Goal: Find specific page/section: Find specific page/section

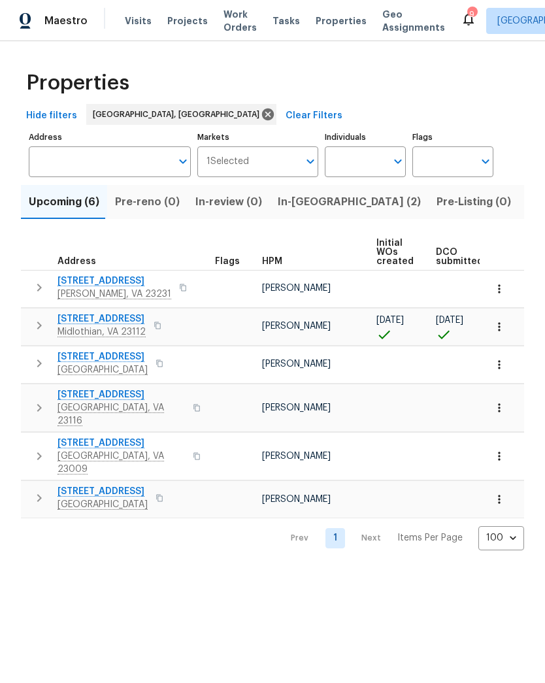
click at [526, 206] on span "Listed (24)" at bounding box center [554, 202] width 57 height 18
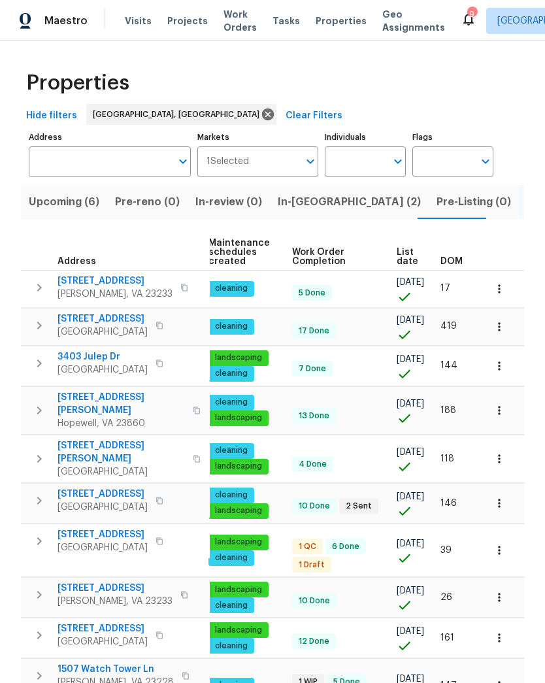
scroll to position [0, 168]
click at [457, 261] on span "DOM" at bounding box center [451, 261] width 22 height 9
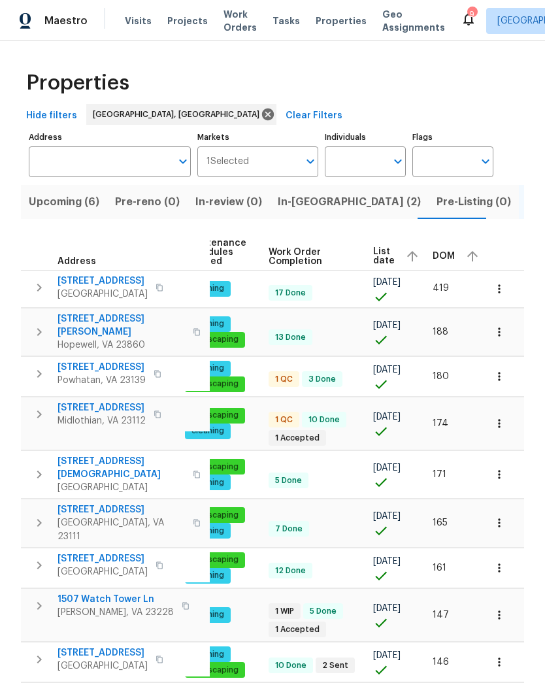
scroll to position [0, 191]
click at [442, 260] on span "DOM" at bounding box center [444, 255] width 22 height 9
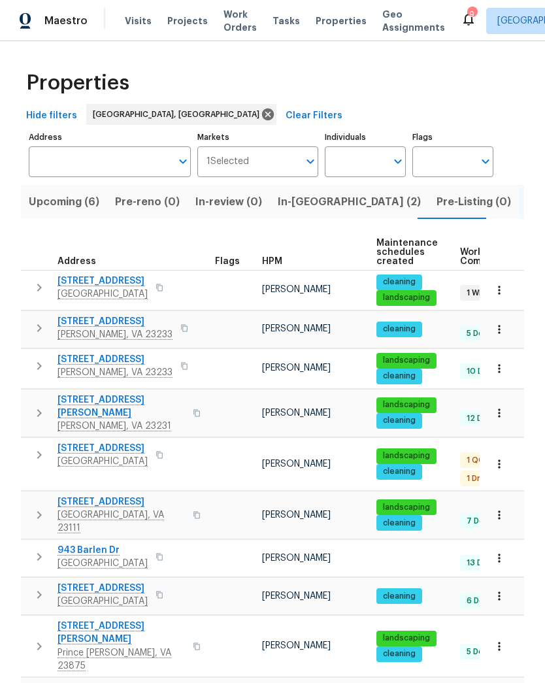
click at [167, 287] on button "button" at bounding box center [160, 287] width 16 height 18
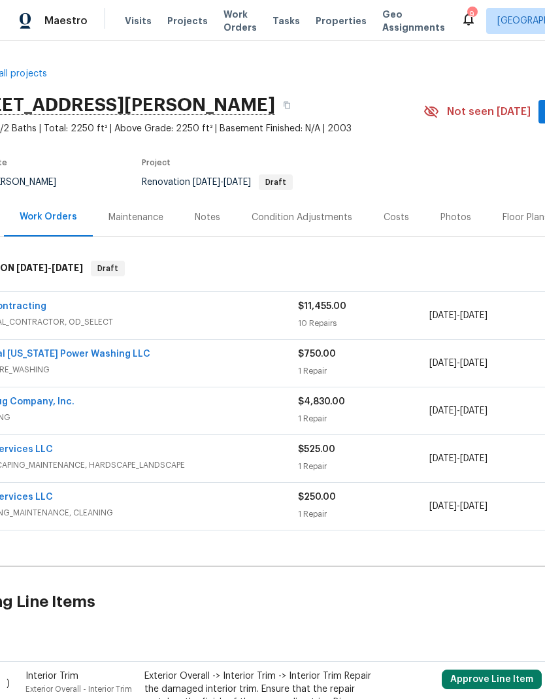
scroll to position [0, 50]
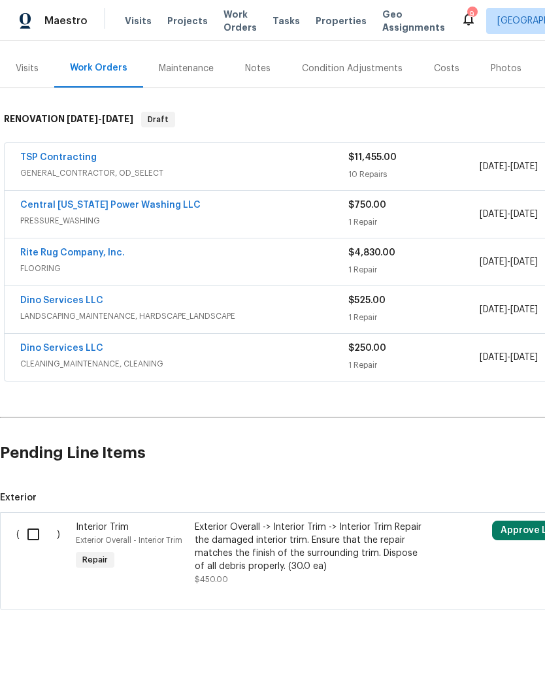
scroll to position [149, 0]
click at [33, 256] on link "Rite Rug Company, Inc." at bounding box center [72, 252] width 105 height 9
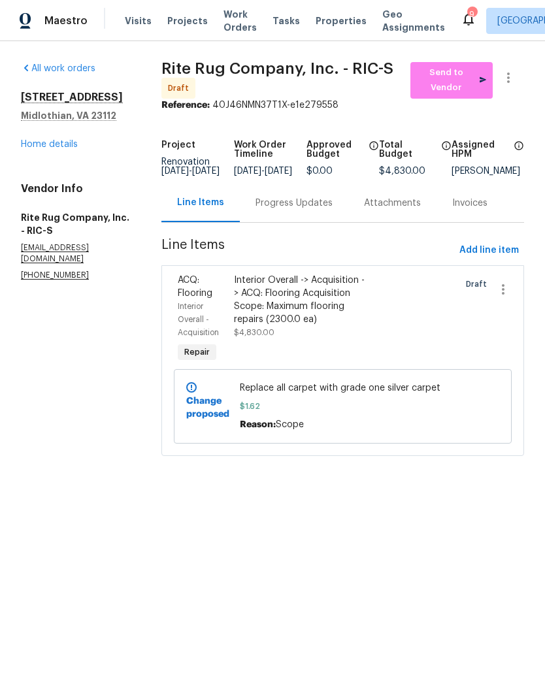
click at [31, 140] on link "Home details" at bounding box center [49, 144] width 57 height 9
